Goal: Transaction & Acquisition: Purchase product/service

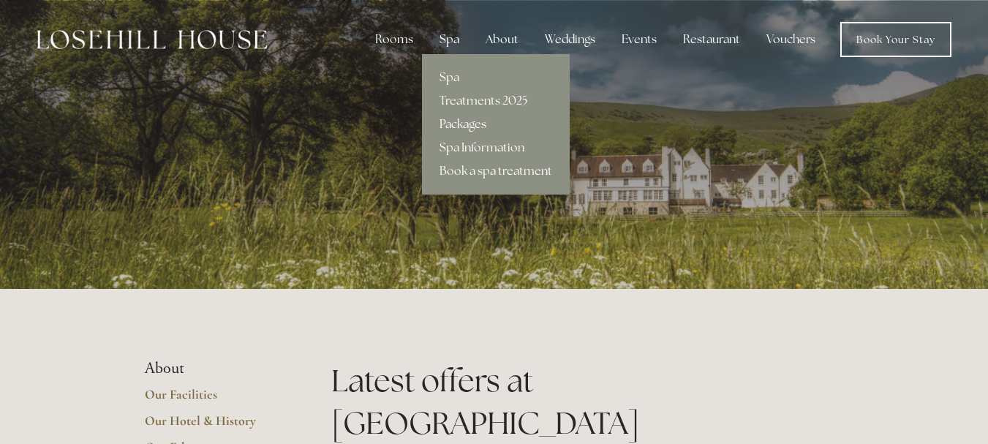
click at [475, 124] on link "Packages" at bounding box center [496, 124] width 148 height 23
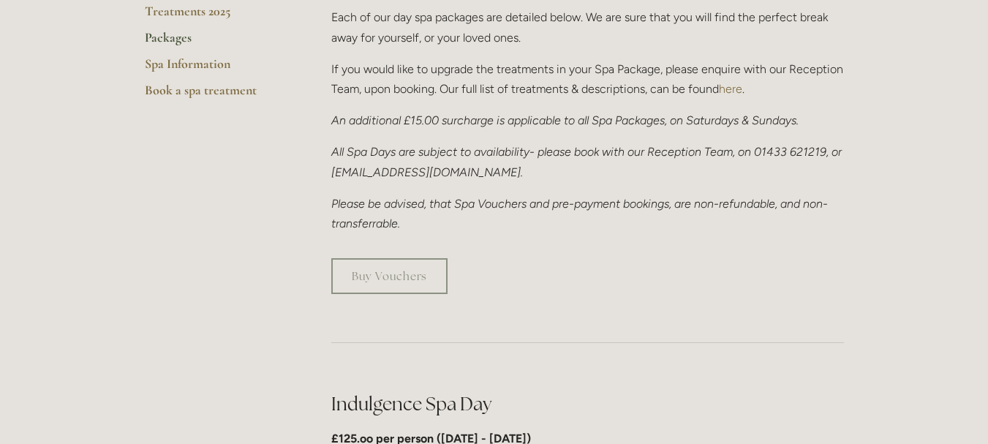
scroll to position [347, 0]
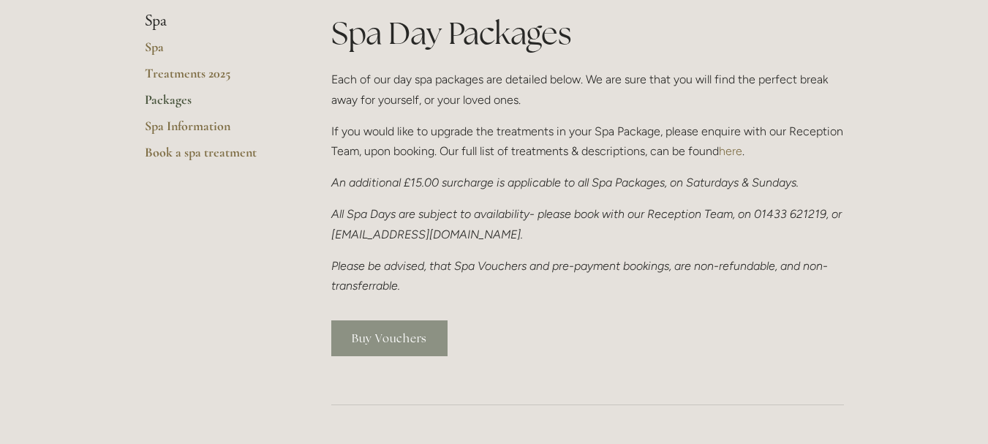
click at [409, 346] on link "Buy Vouchers" at bounding box center [389, 338] width 116 height 36
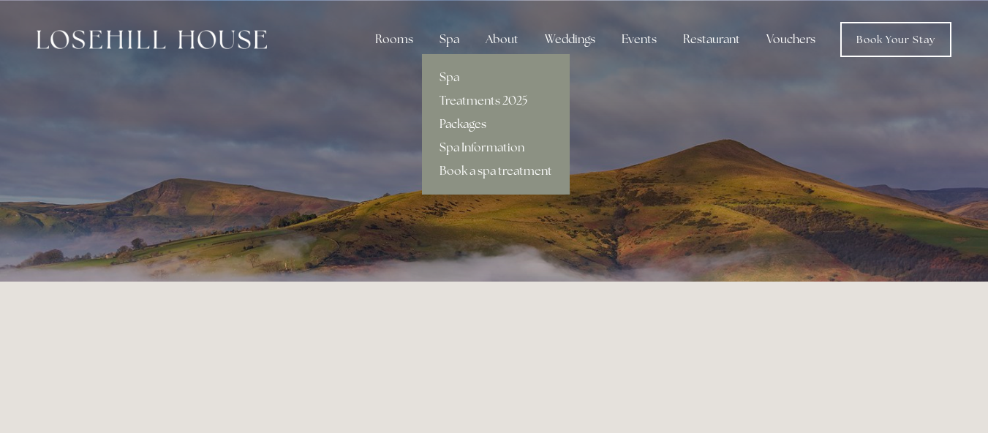
click at [472, 124] on link "Packages" at bounding box center [496, 124] width 148 height 23
